Goal: Information Seeking & Learning: Learn about a topic

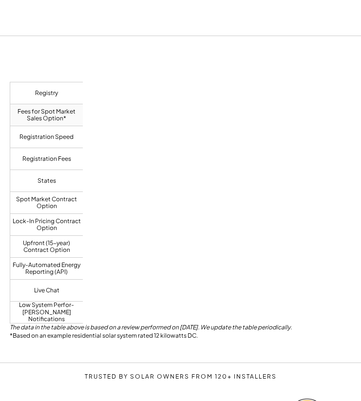
scroll to position [698, 0]
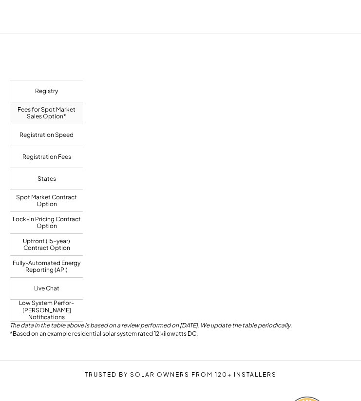
click at [190, 179] on div "Registry Fees for Spot Market Sales Option* Registration Speed Registration Fee…" at bounding box center [180, 188] width 341 height 268
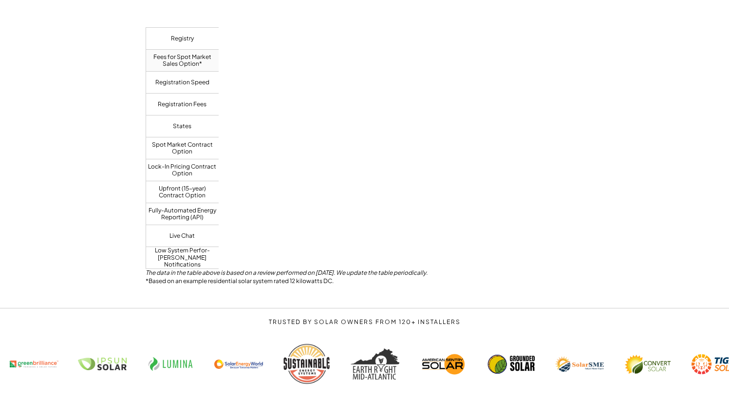
scroll to position [603, 0]
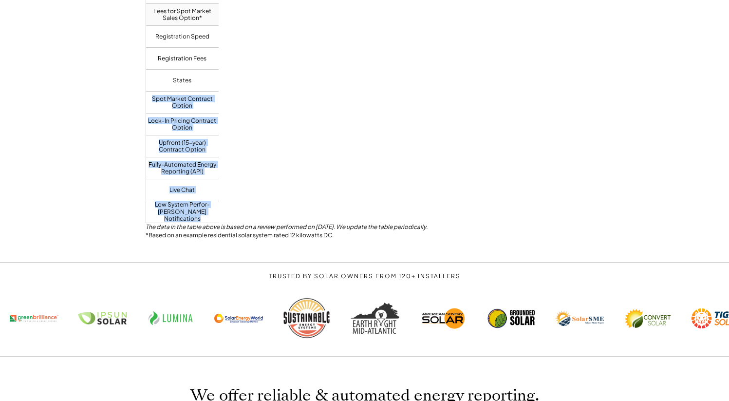
drag, startPoint x: 414, startPoint y: 188, endPoint x: 213, endPoint y: 86, distance: 224.9
click at [213, 86] on div "Registry Fees for Spot Market Sales Option* Registration Speed Registration Fee…" at bounding box center [365, 89] width 438 height 268
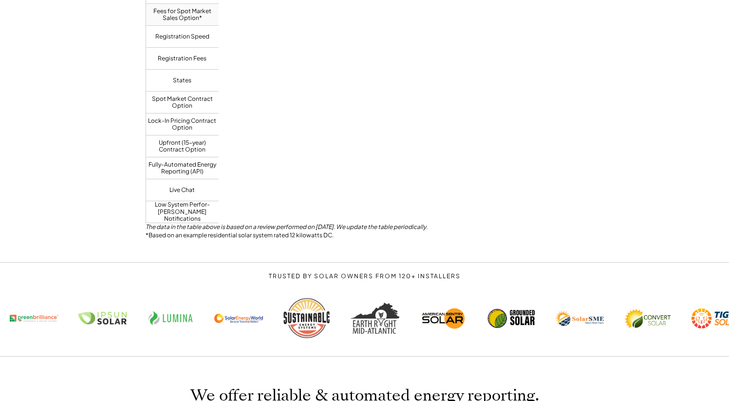
click at [179, 46] on div "Registration Speed" at bounding box center [182, 37] width 73 height 22
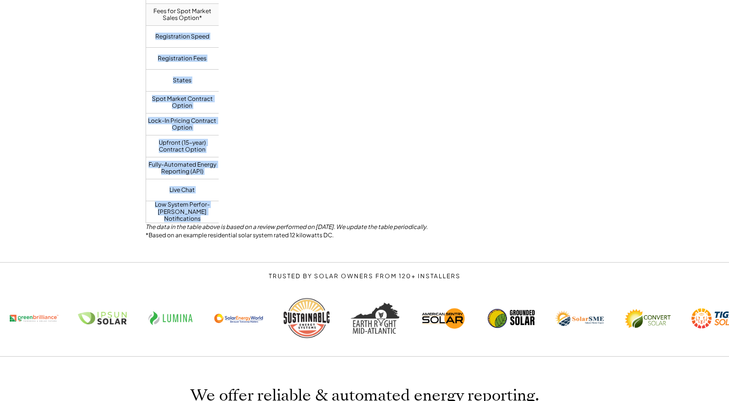
drag, startPoint x: 171, startPoint y: 27, endPoint x: 366, endPoint y: 166, distance: 240.1
click at [360, 166] on div "Registry Fees for Spot Market Sales Option* Registration Speed Registration Fee…" at bounding box center [365, 89] width 438 height 268
click at [360, 167] on div "Registry Fees for Spot Market Sales Option* Registration Speed Registration Fee…" at bounding box center [365, 89] width 438 height 268
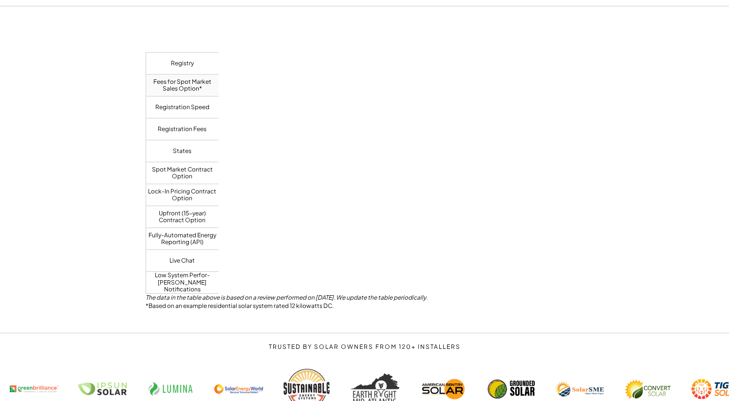
scroll to position [534, 0]
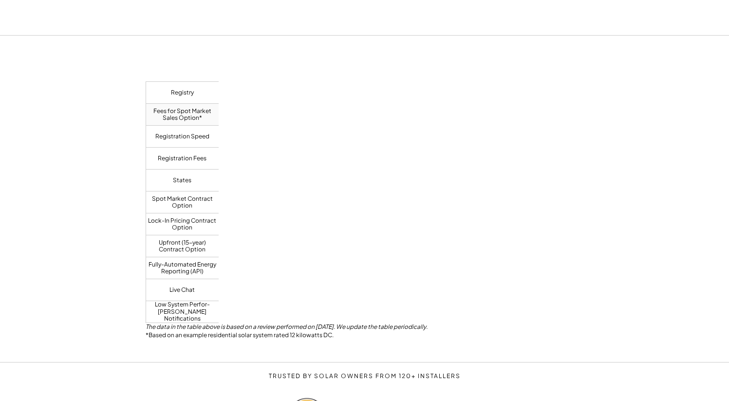
click at [126, 169] on div "Registry Fees for Spot Market Sales Option* Registration Speed Registration Fee…" at bounding box center [364, 198] width 729 height 327
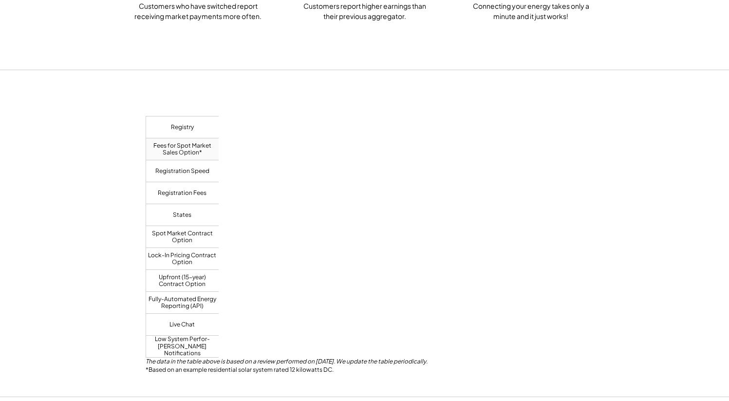
scroll to position [469, 0]
click at [360, 203] on div "Registry Fees for Spot Market Sales Option* Registration Speed Registration Fee…" at bounding box center [365, 223] width 438 height 268
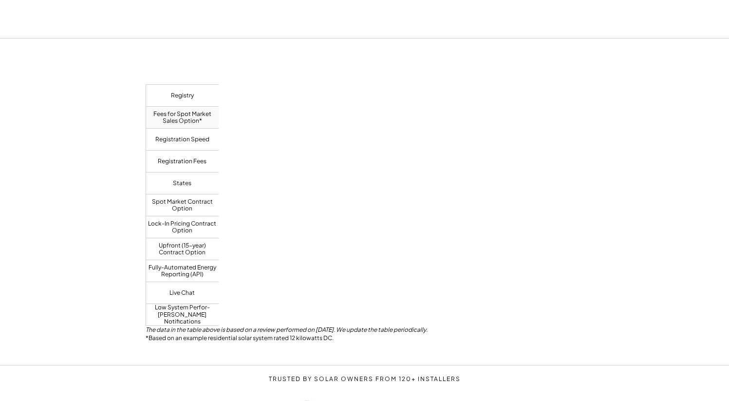
scroll to position [500, 0]
